Goal: Find specific page/section: Find specific page/section

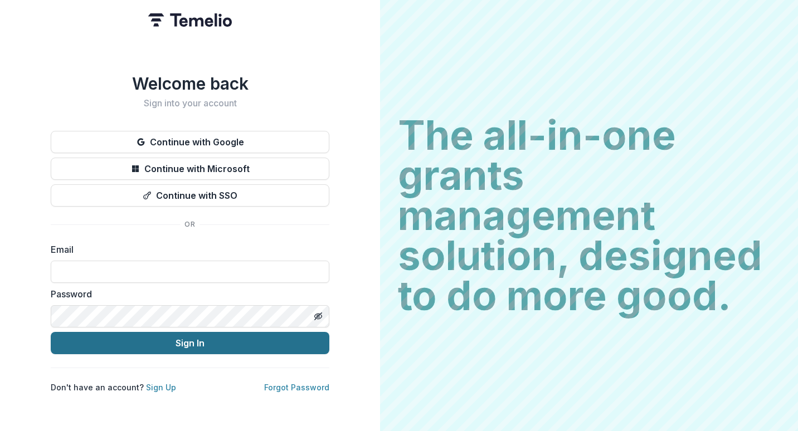
type input "**********"
click at [207, 348] on button "Sign In" at bounding box center [190, 343] width 279 height 22
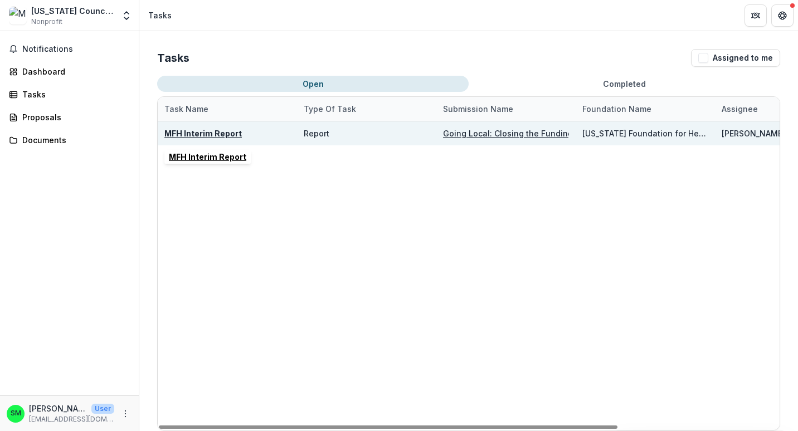
click at [226, 134] on u "MFH Interim Report" at bounding box center [202, 133] width 77 height 9
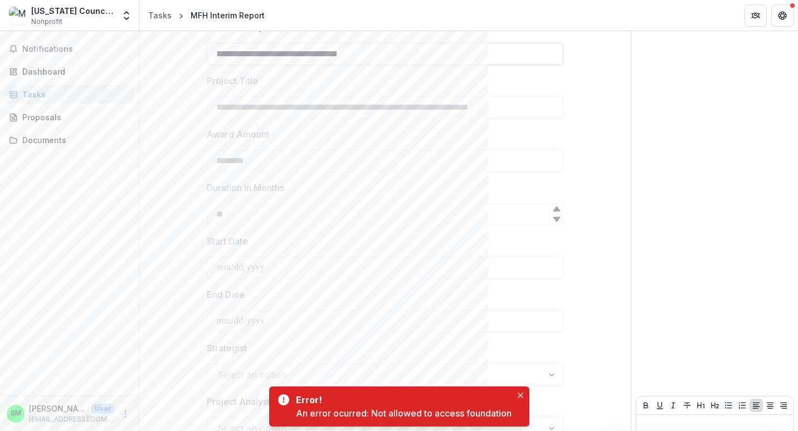
scroll to position [375, 0]
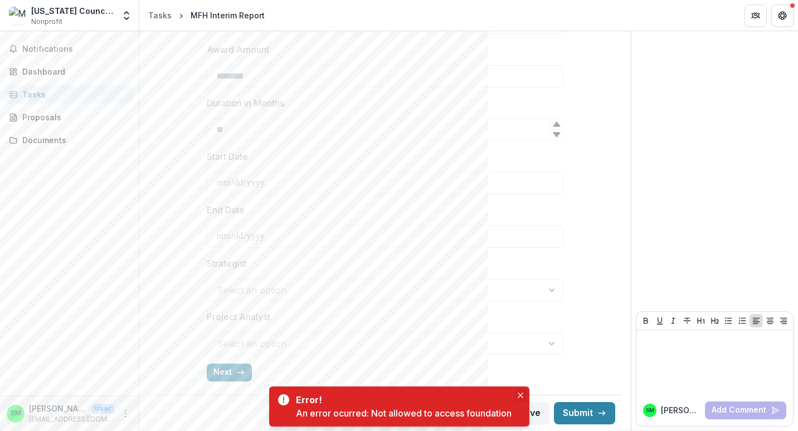
click at [523, 398] on icon "Close" at bounding box center [521, 396] width 6 height 6
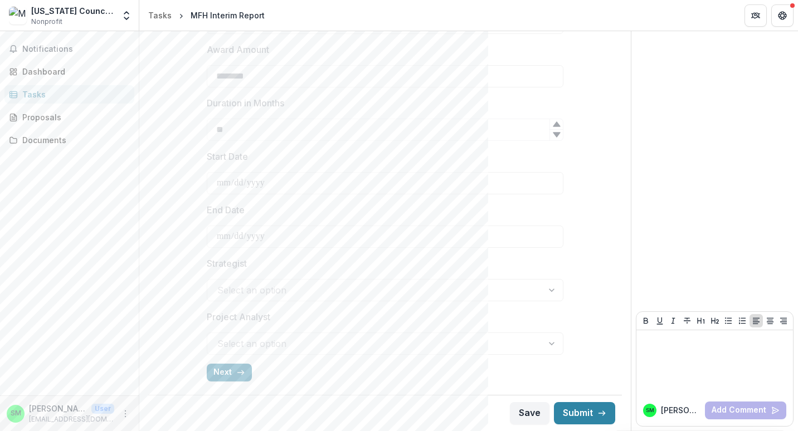
click at [626, 88] on div "**********" at bounding box center [384, 48] width 491 height 766
click at [783, 20] on button "Get Help" at bounding box center [782, 15] width 22 height 22
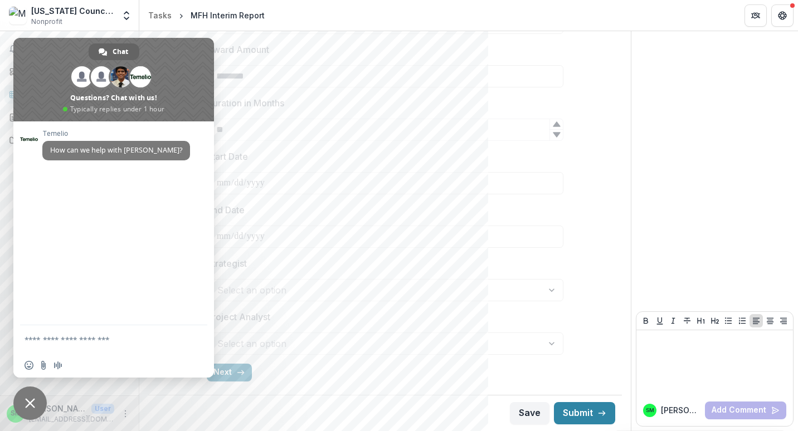
click at [654, 124] on div "Send comments or questions to [US_STATE] Foundation for Health in the box below…" at bounding box center [714, 43] width 167 height 775
click at [23, 403] on span "Close chat" at bounding box center [29, 403] width 33 height 33
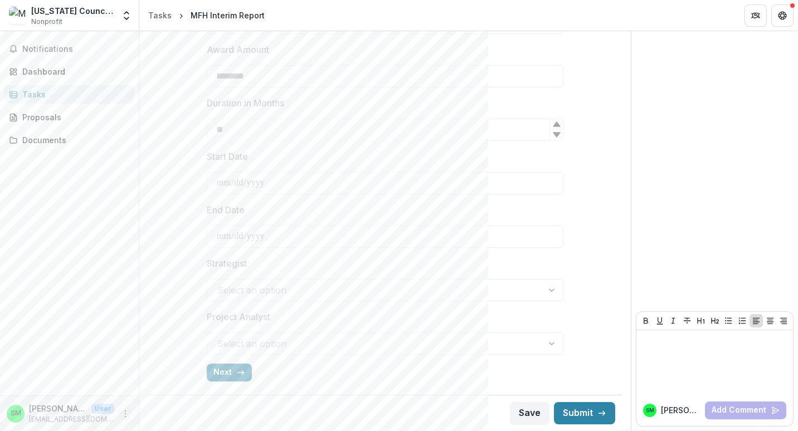
click at [125, 417] on circle "More" at bounding box center [125, 416] width 1 height 1
drag, startPoint x: 785, startPoint y: 3, endPoint x: 100, endPoint y: 245, distance: 726.1
click at [100, 245] on div "Notifications Dashboard Tasks Proposals Documents" at bounding box center [69, 213] width 139 height 364
click at [232, 375] on button "Next" at bounding box center [229, 373] width 45 height 18
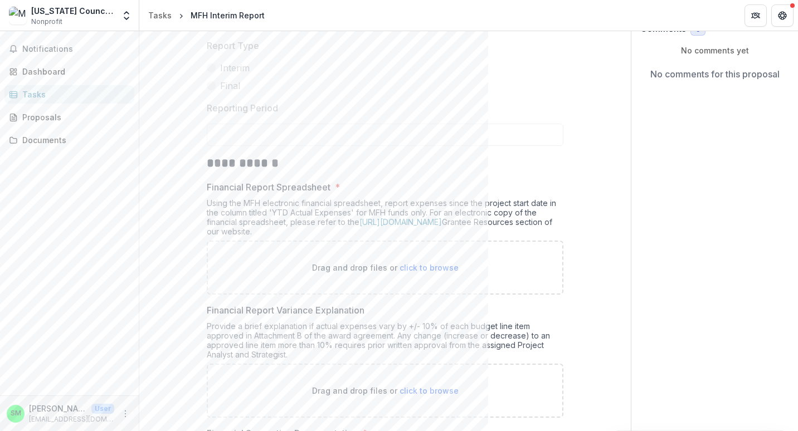
scroll to position [118, 0]
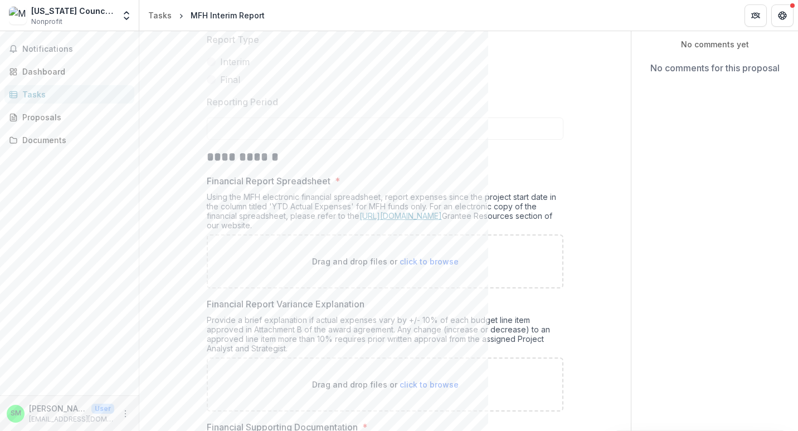
click at [423, 219] on link "[URL][DOMAIN_NAME]" at bounding box center [400, 215] width 82 height 9
